Goal: Information Seeking & Learning: Understand process/instructions

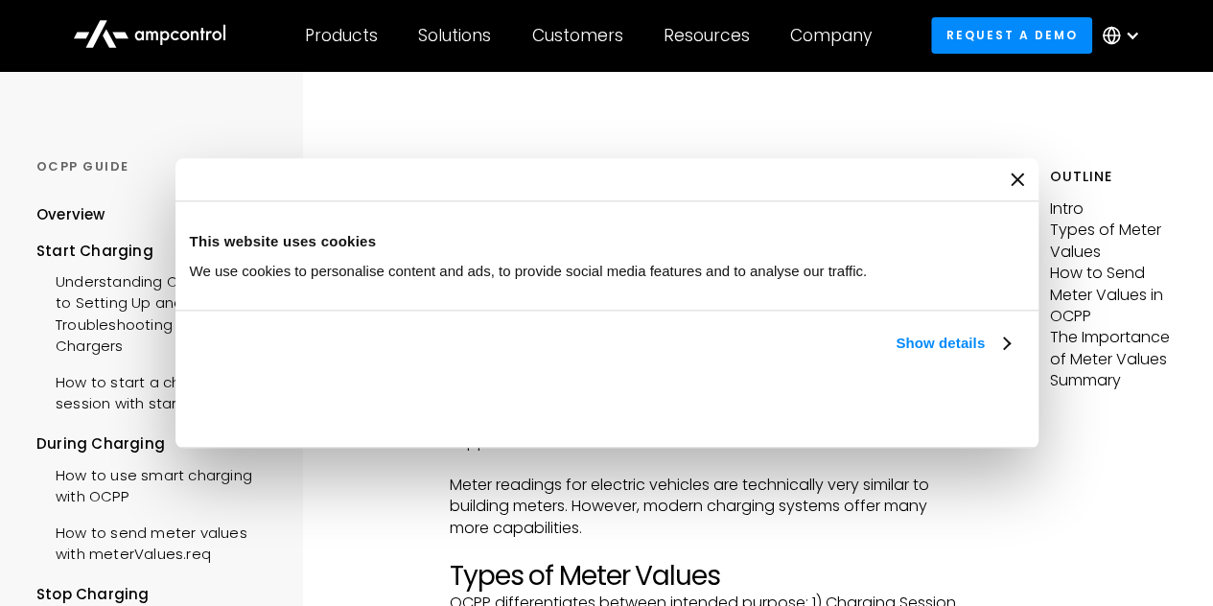
click at [1039, 448] on div "Consent Details [#IABV2SETTINGS#] About This website uses cookies We use cookie…" at bounding box center [607, 303] width 863 height 290
click at [0, 0] on icon "Close banner" at bounding box center [0, 0] width 0 height 0
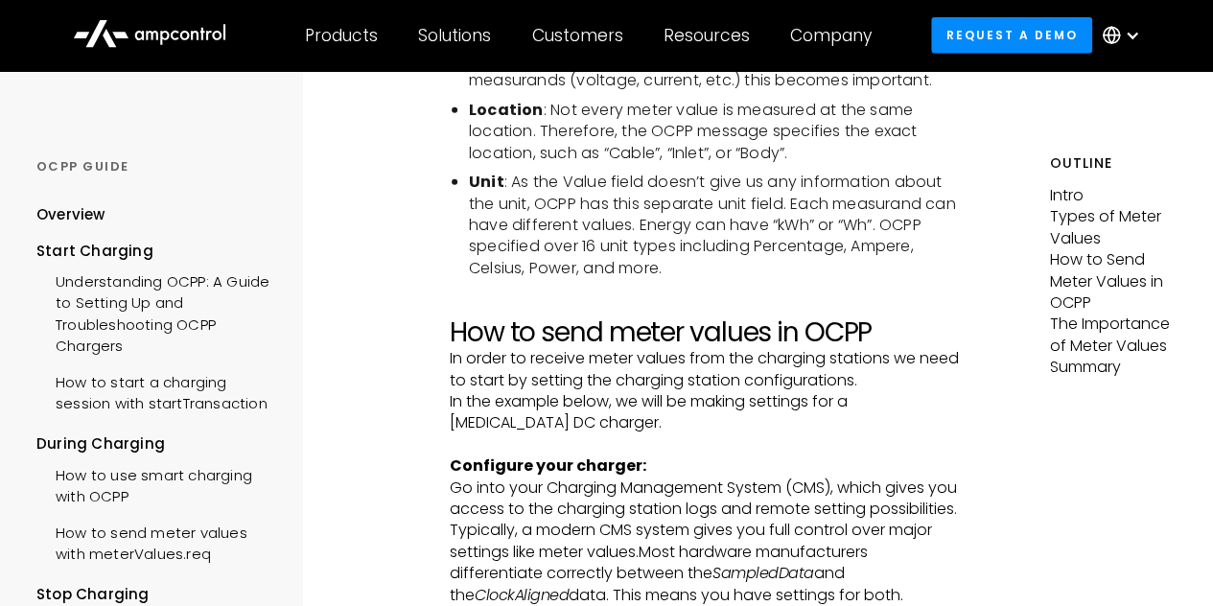
scroll to position [2334, 0]
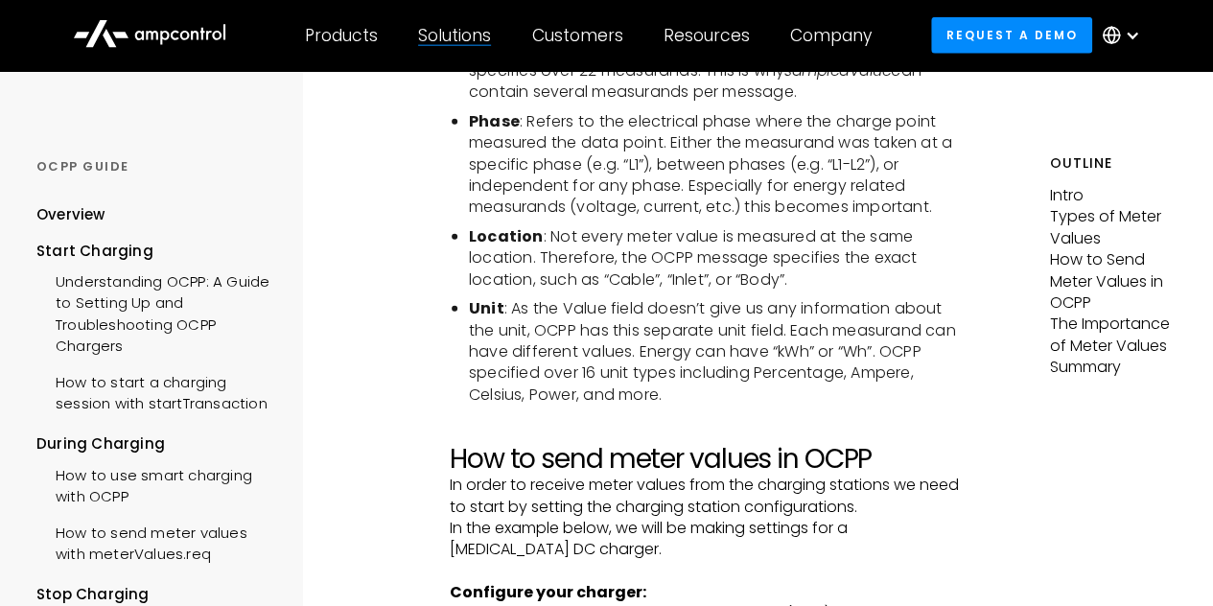
drag, startPoint x: 480, startPoint y: 228, endPoint x: 506, endPoint y: 475, distance: 248.0
click at [506, 475] on h2 "How to send meter values in OCPP" at bounding box center [707, 459] width 515 height 33
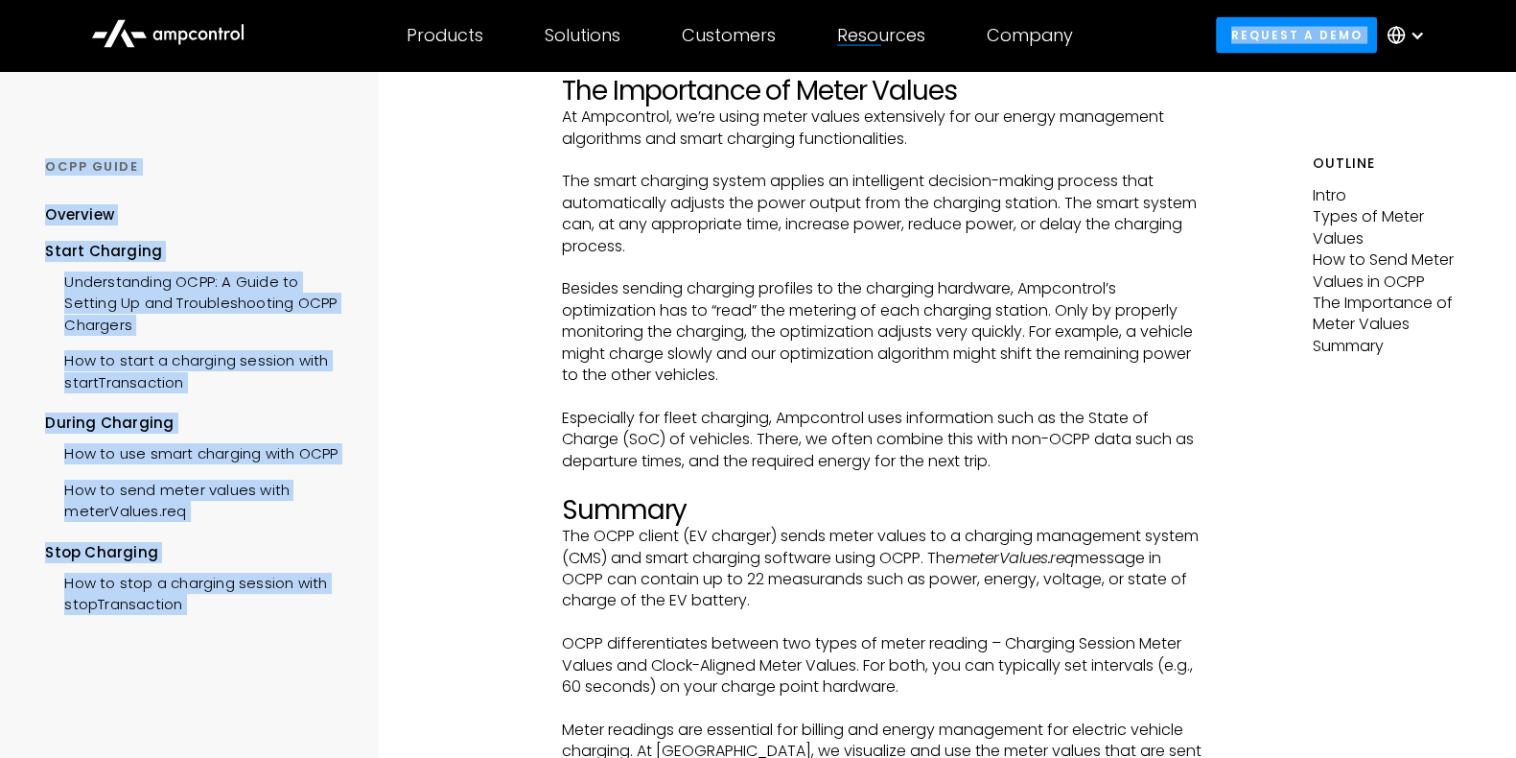
scroll to position [5015, 0]
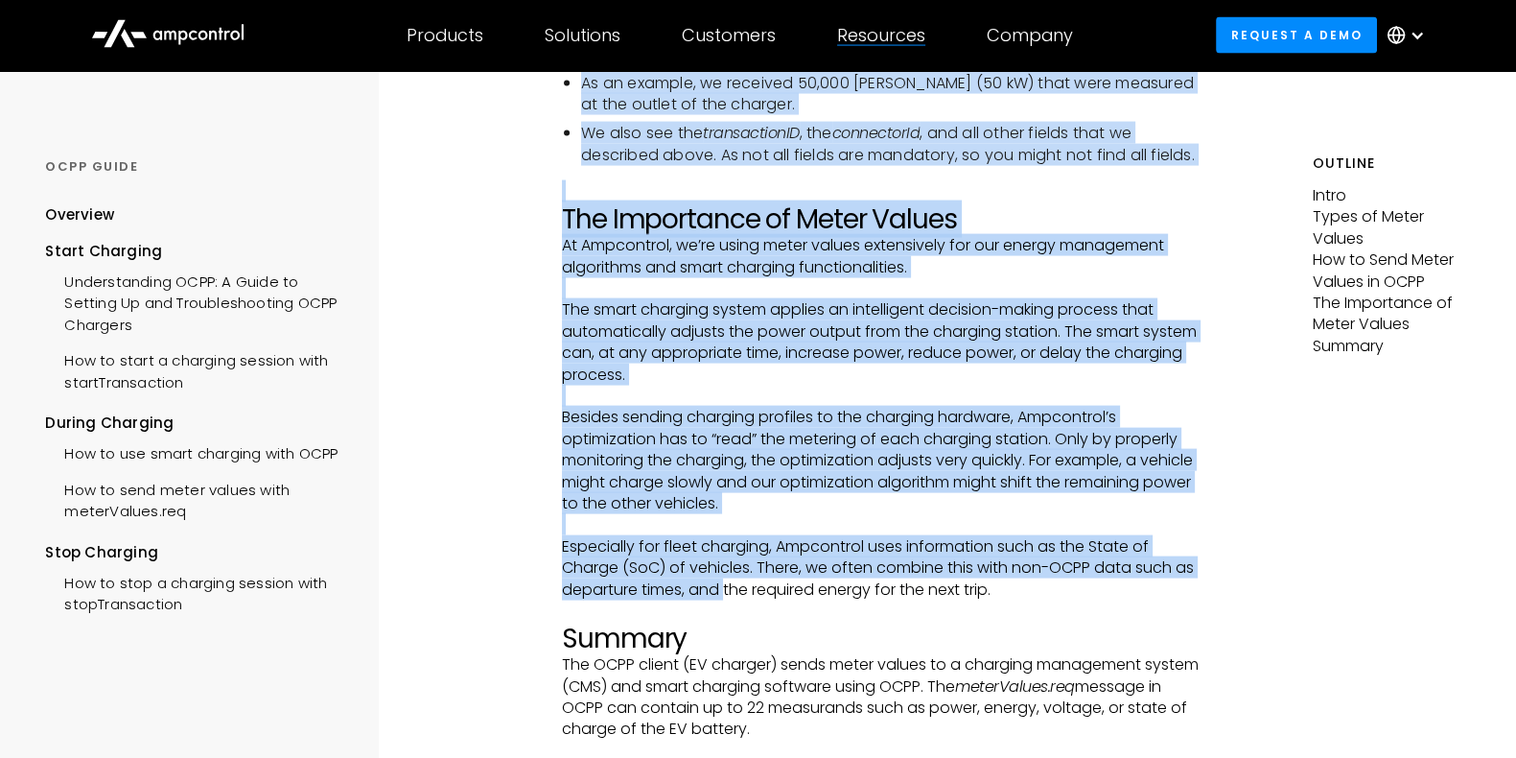
drag, startPoint x: 571, startPoint y: 221, endPoint x: 720, endPoint y: 613, distance: 419.9
click at [720, 600] on p "Especially for fleet charging, Ampcontrol uses information such as the State of…" at bounding box center [884, 568] width 644 height 64
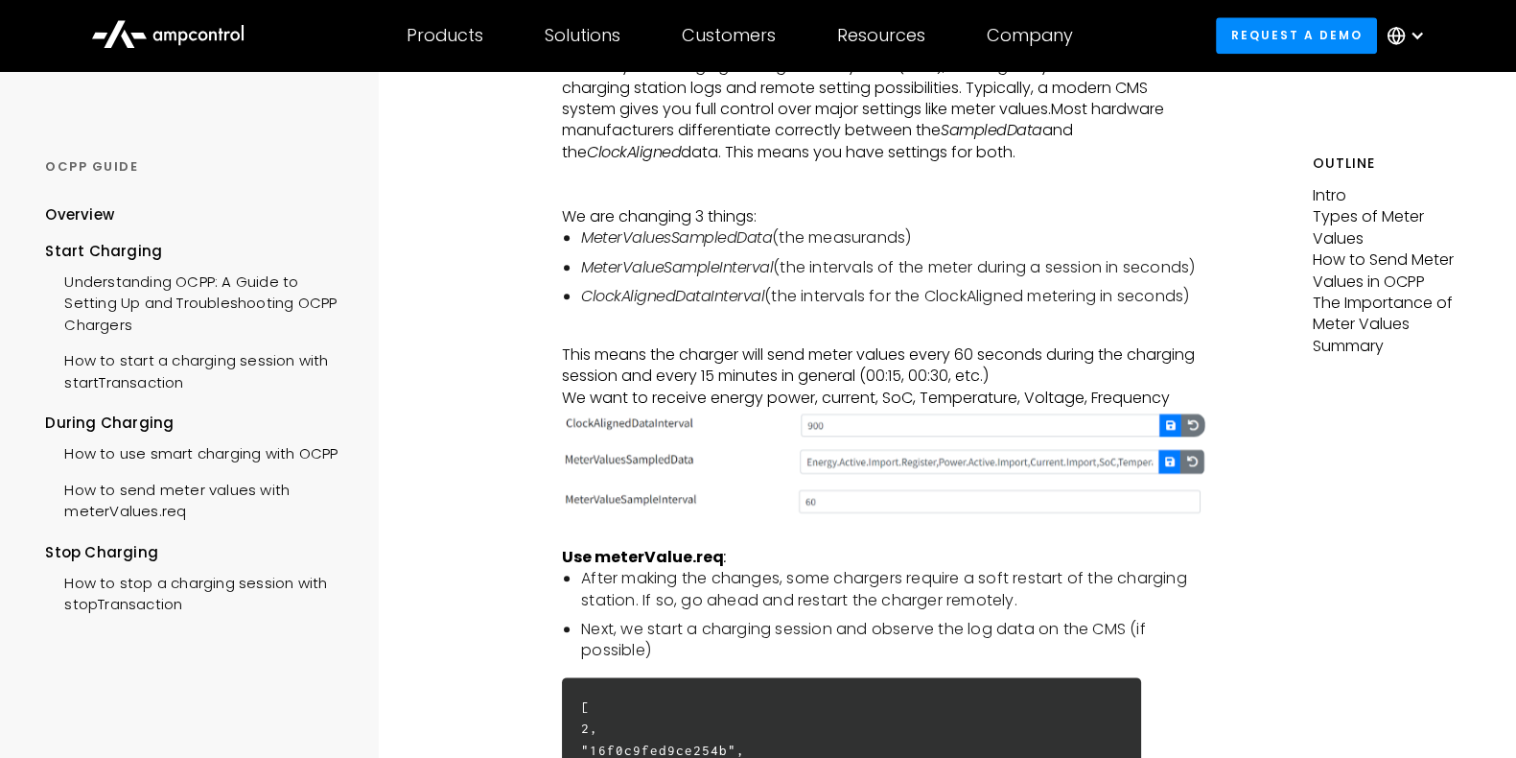
scroll to position [2460, 0]
